Goal: Task Accomplishment & Management: Complete application form

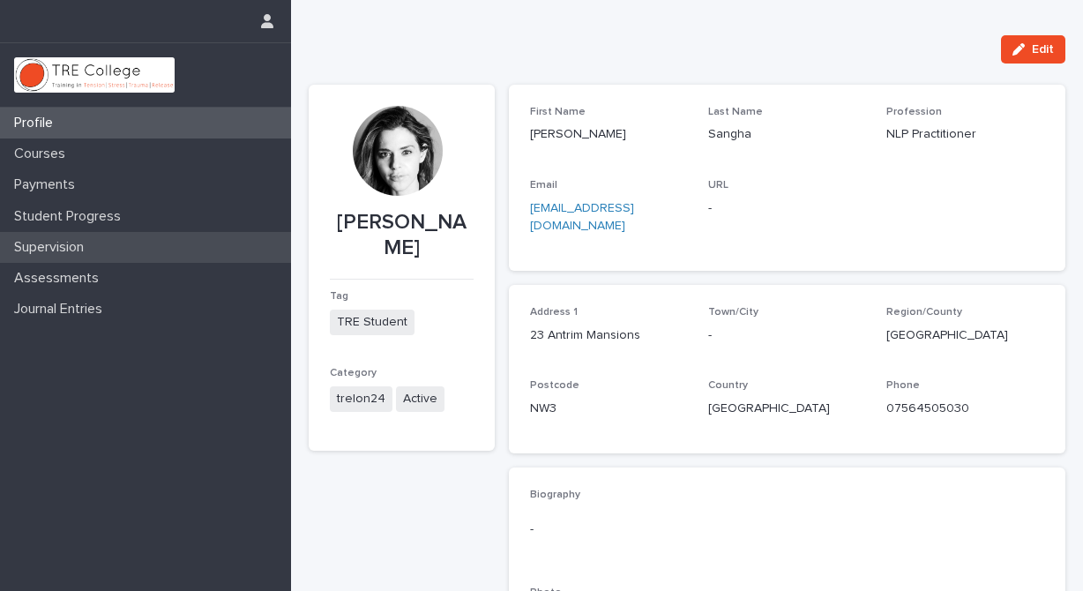
click at [106, 243] on div "Supervision" at bounding box center [145, 247] width 291 height 31
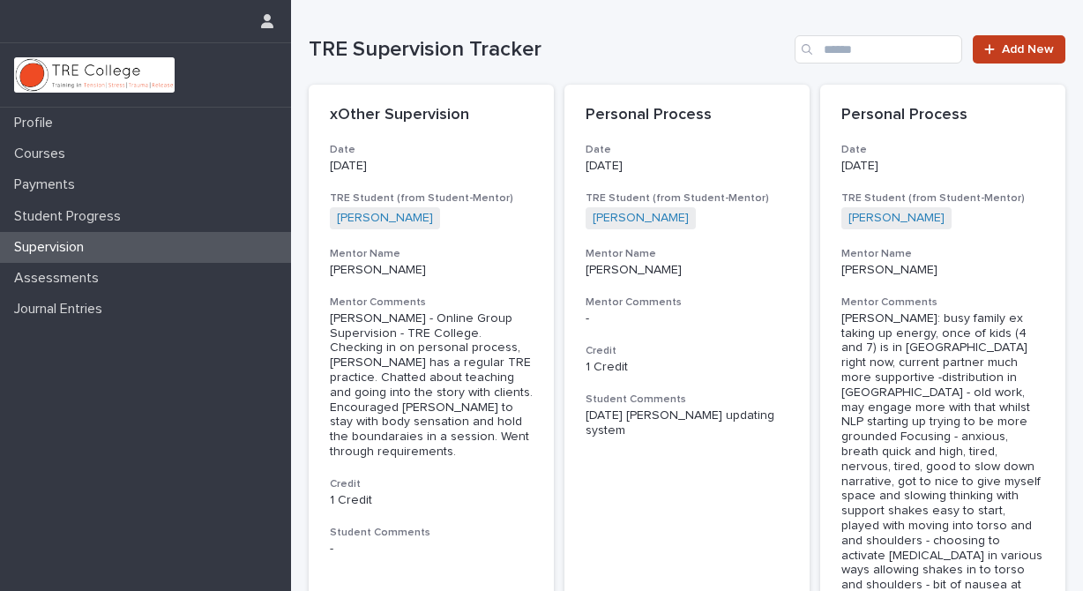
click at [1003, 46] on span "Add New" at bounding box center [1028, 49] width 52 height 12
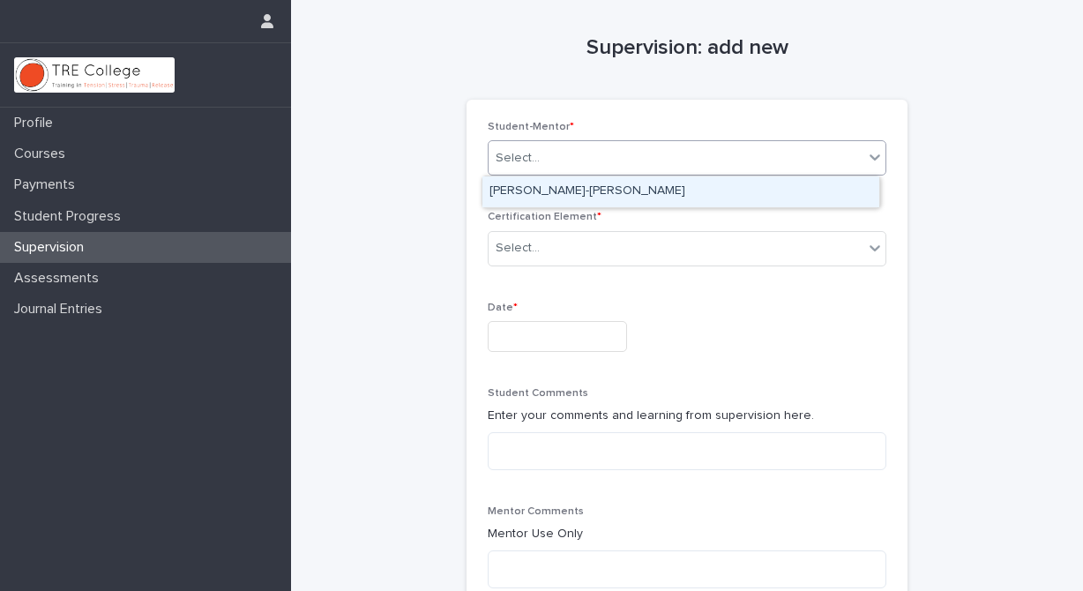
click at [867, 155] on icon at bounding box center [875, 157] width 18 height 18
click at [763, 192] on div "[PERSON_NAME]-[PERSON_NAME]" at bounding box center [680, 191] width 397 height 31
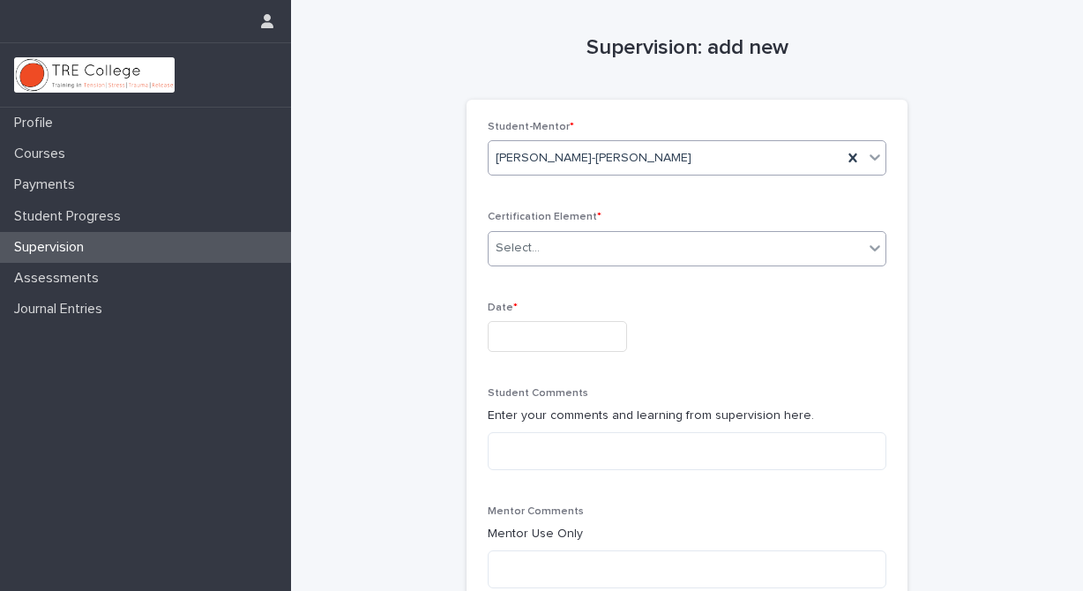
click at [875, 243] on icon at bounding box center [875, 248] width 18 height 18
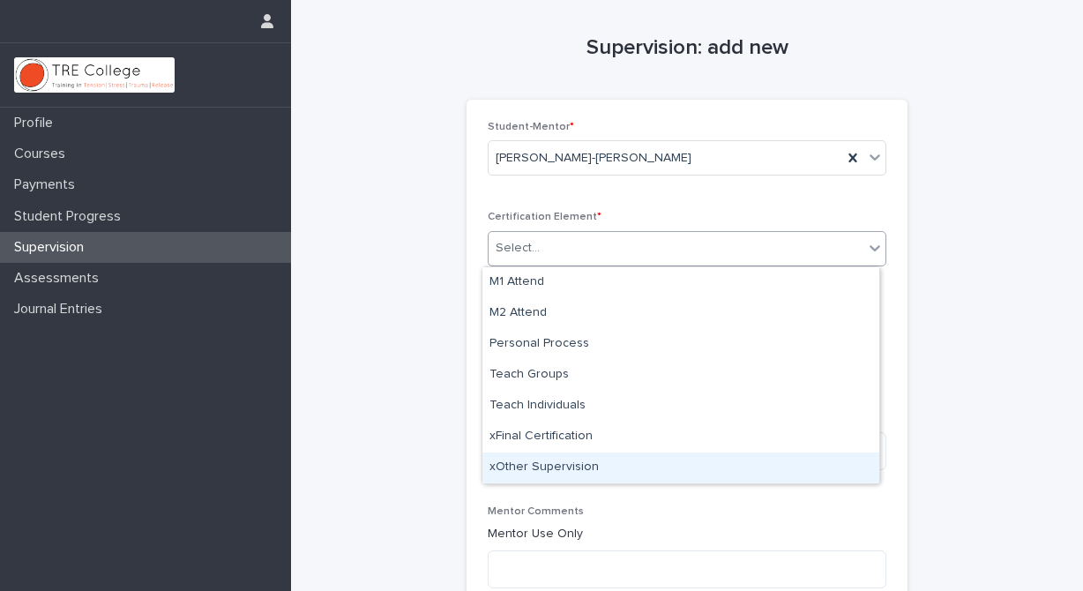
click at [615, 467] on div "xOther Supervision" at bounding box center [680, 467] width 397 height 31
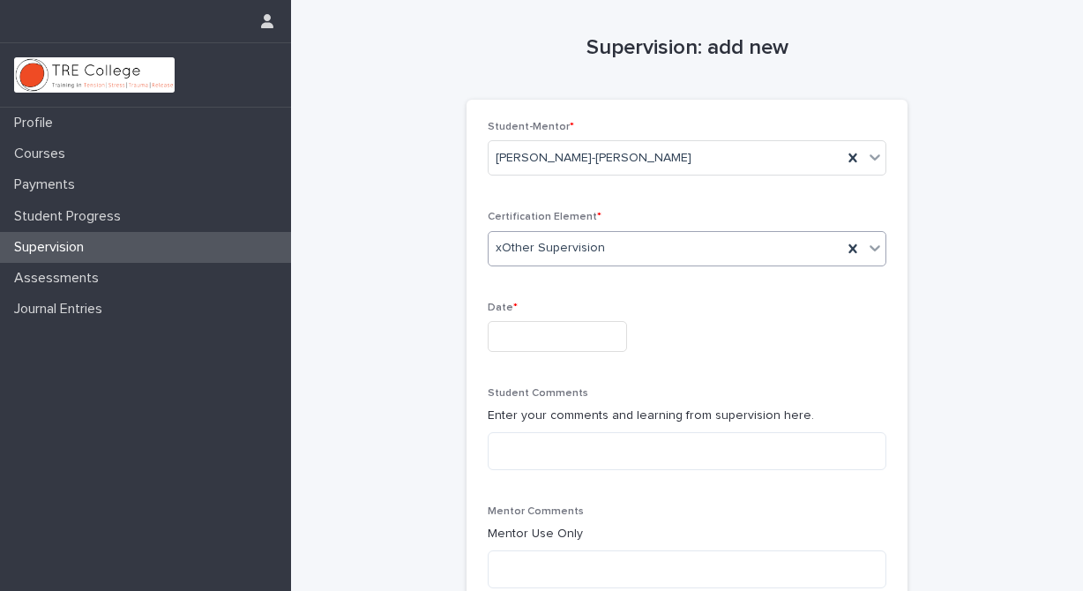
click at [545, 339] on input "text" at bounding box center [557, 336] width 139 height 31
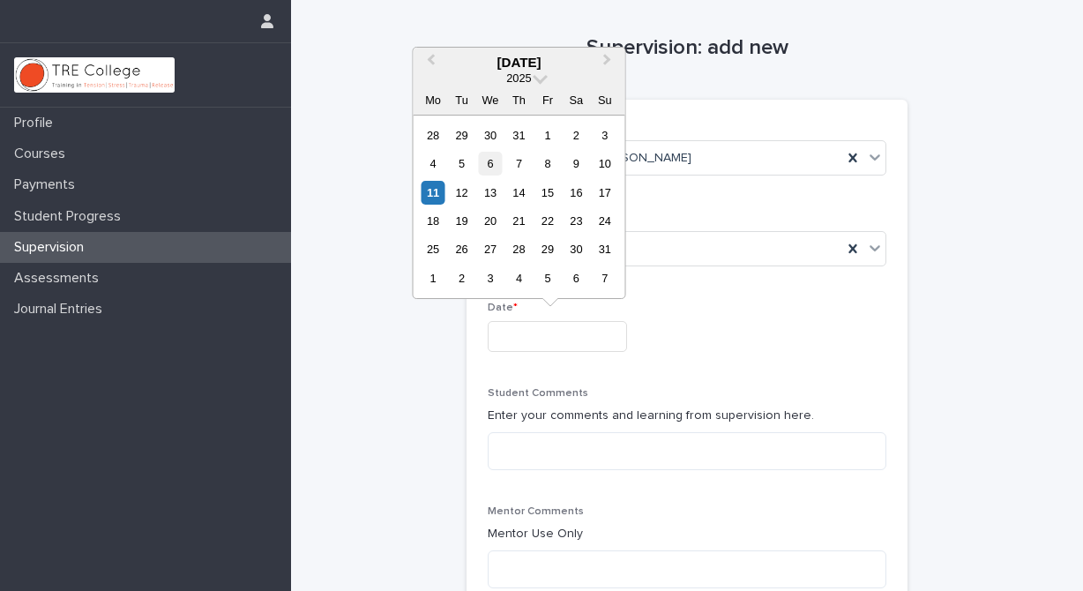
click at [492, 162] on div "6" at bounding box center [490, 164] width 24 height 24
type input "**********"
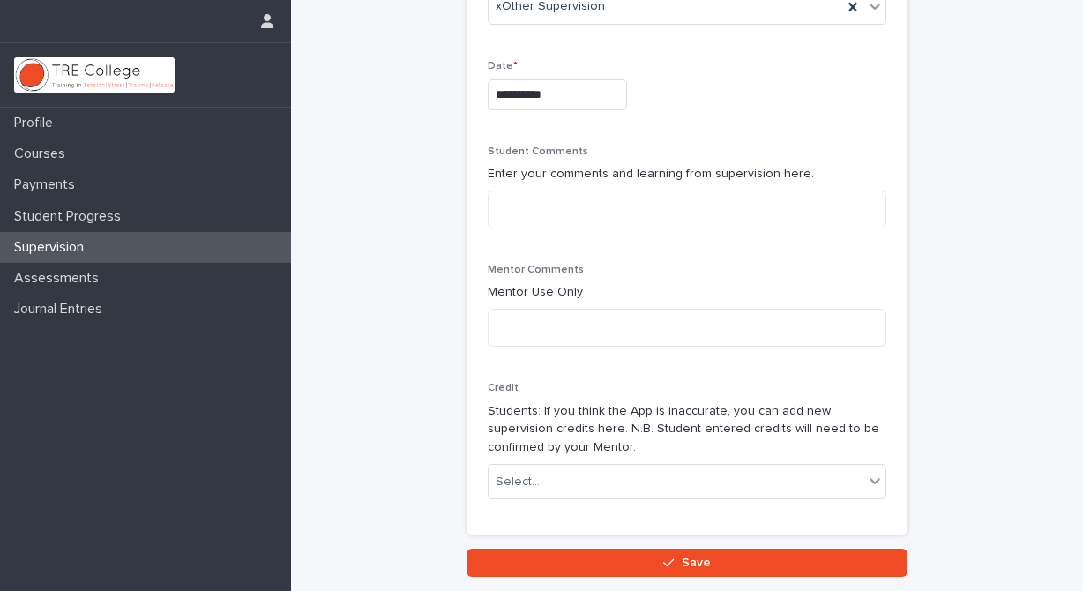
scroll to position [242, 0]
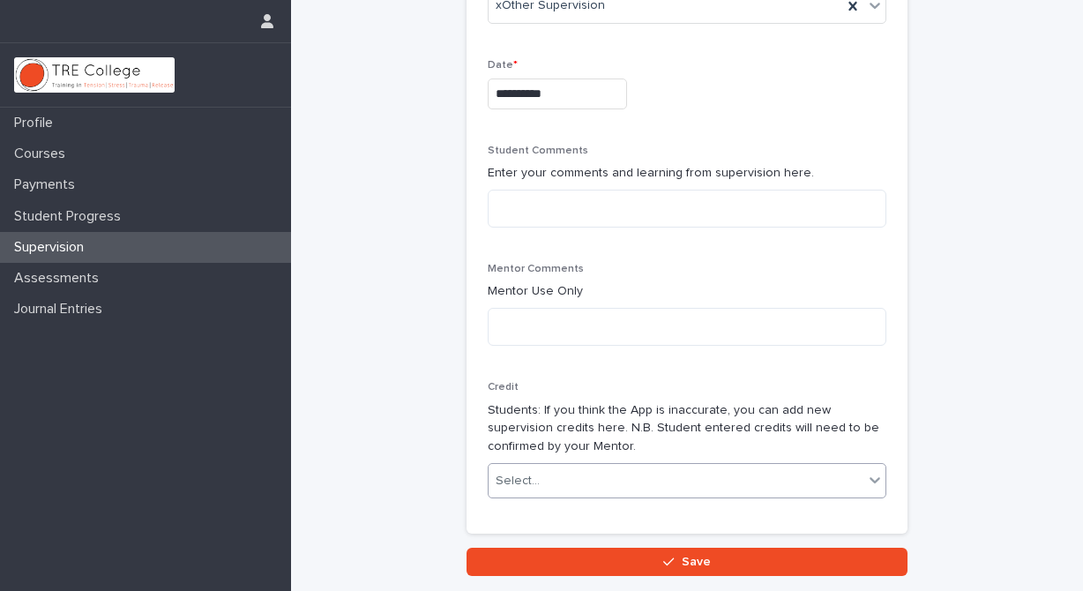
click at [869, 481] on icon at bounding box center [874, 480] width 11 height 6
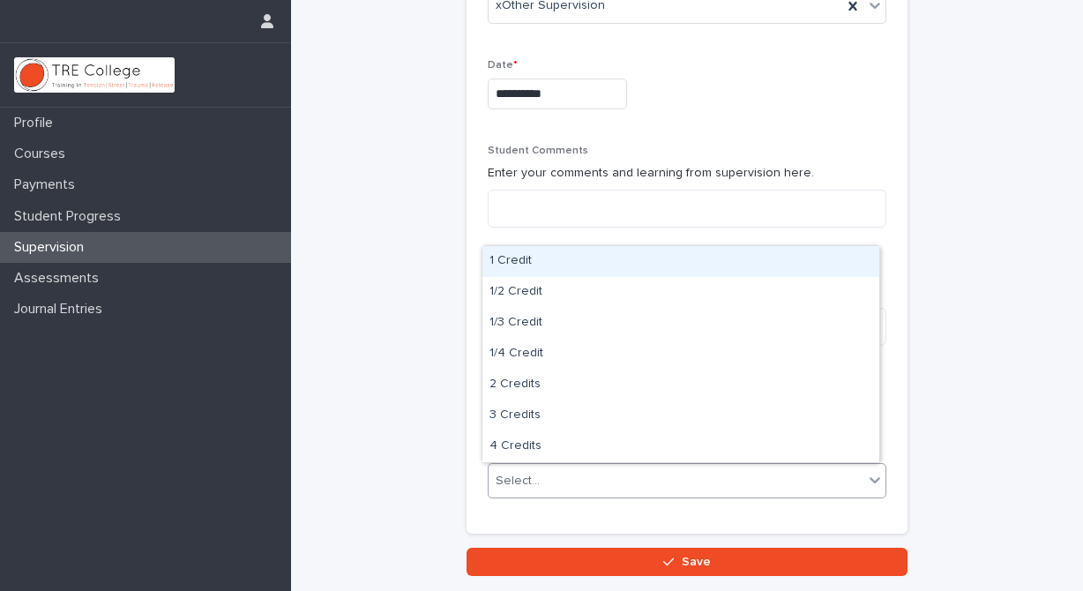
click at [548, 258] on div "1 Credit" at bounding box center [680, 261] width 397 height 31
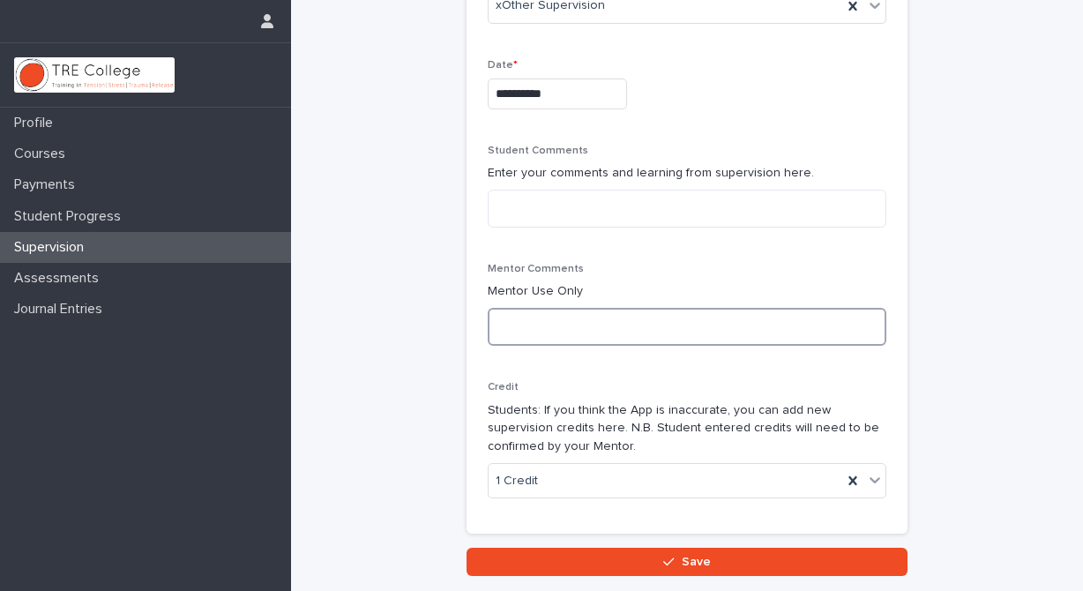
click at [492, 319] on textarea at bounding box center [687, 327] width 399 height 38
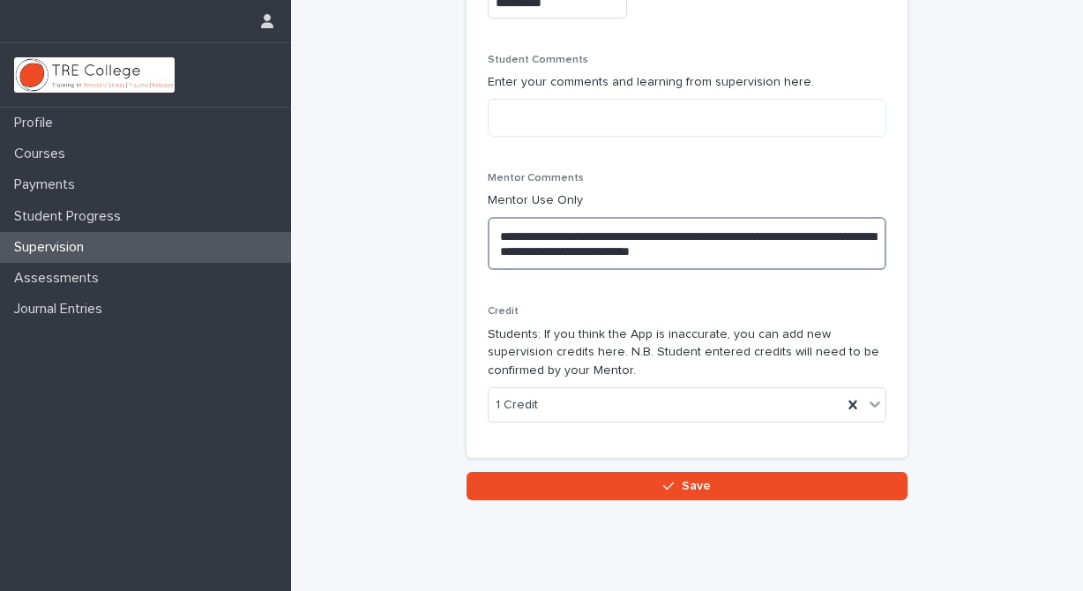
scroll to position [334, 0]
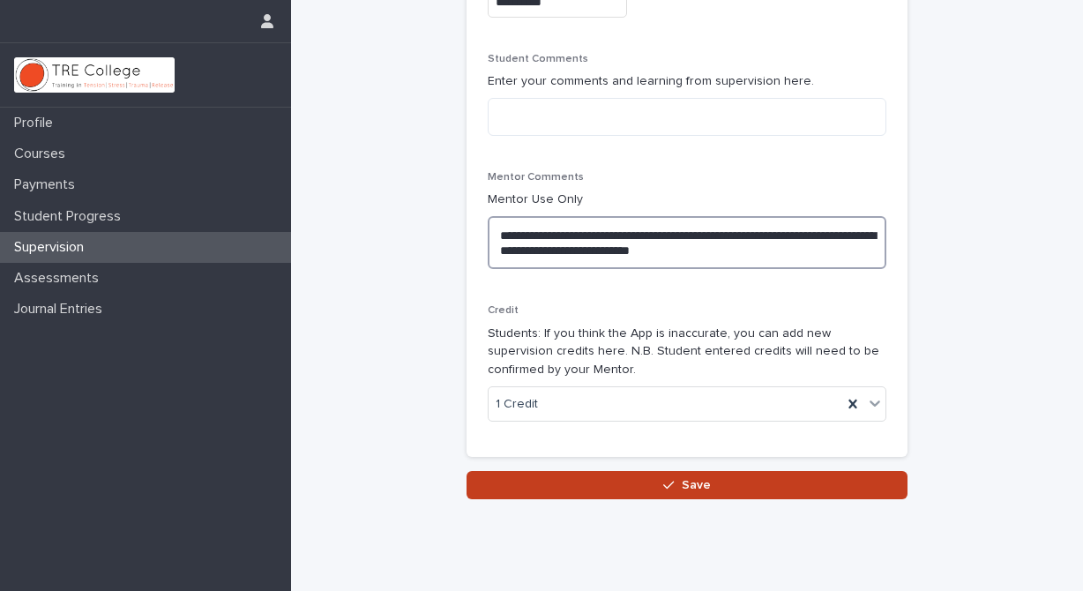
type textarea "**********"
click at [698, 487] on span "Save" at bounding box center [696, 485] width 29 height 12
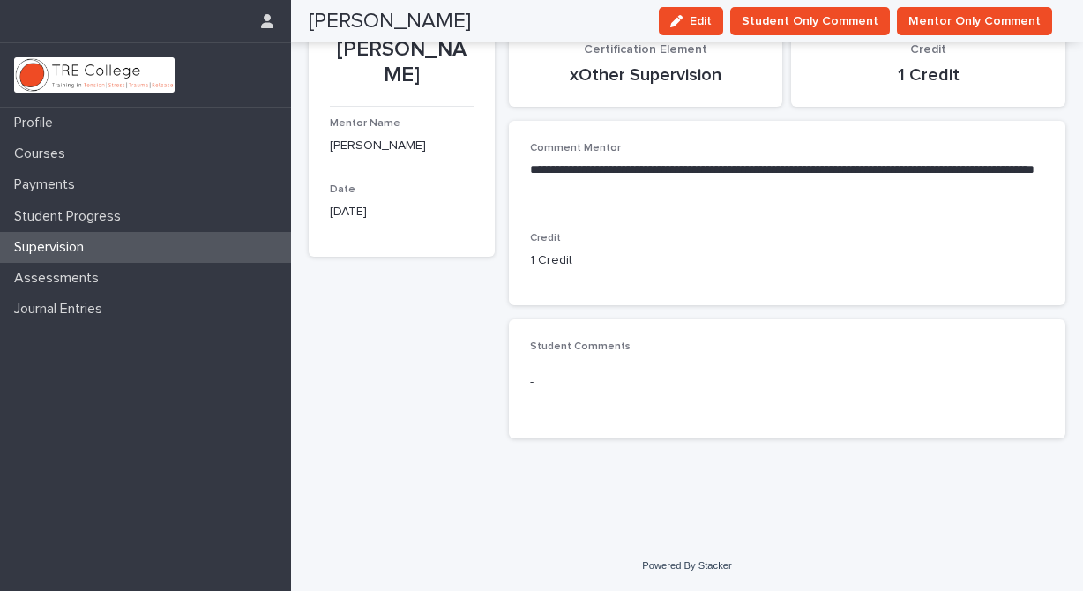
scroll to position [61, 0]
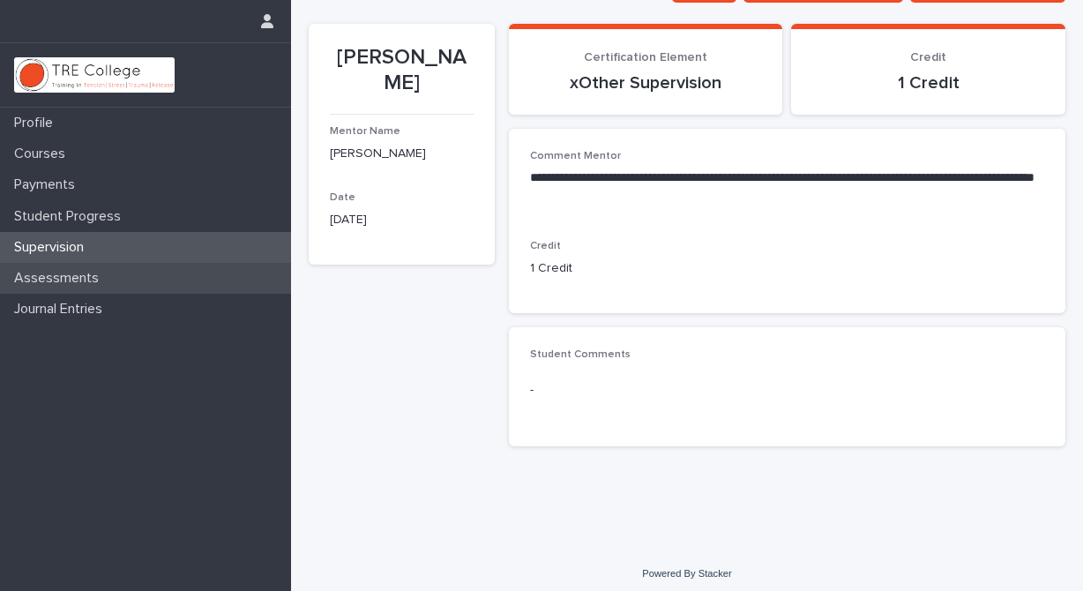
click at [86, 279] on p "Assessments" at bounding box center [60, 278] width 106 height 17
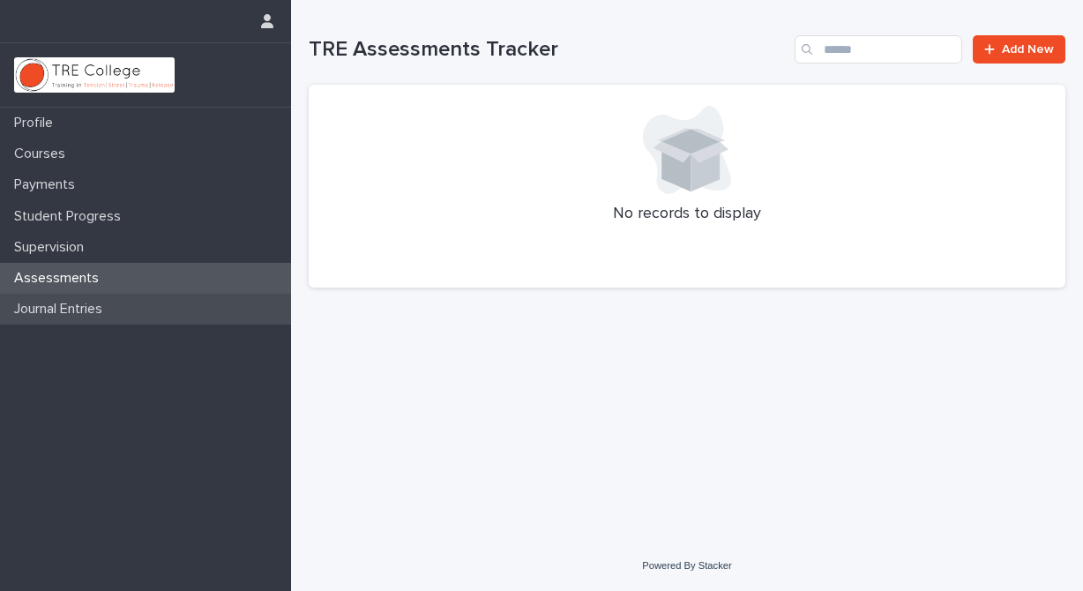
click at [114, 311] on p "Journal Entries" at bounding box center [61, 309] width 109 height 17
